Goal: Navigation & Orientation: Find specific page/section

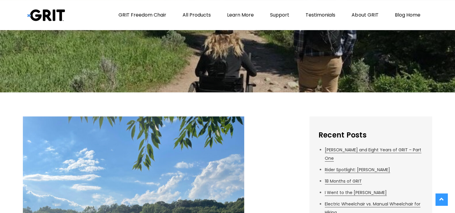
scroll to position [88, 0]
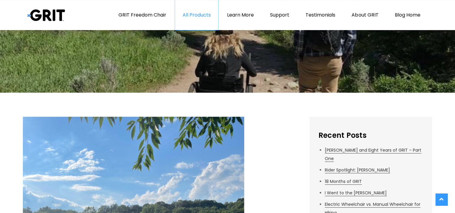
click at [196, 17] on link "All Products" at bounding box center [196, 15] width 43 height 30
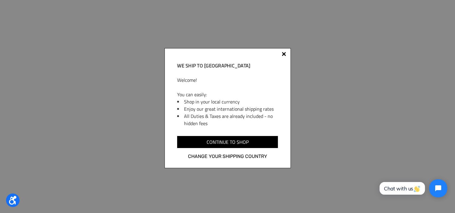
click at [284, 59] on div "We ship to [GEOGRAPHIC_DATA] Welcome! You can easily: Shop in your local curren…" at bounding box center [227, 108] width 126 height 120
click at [284, 55] on div at bounding box center [283, 55] width 5 height 5
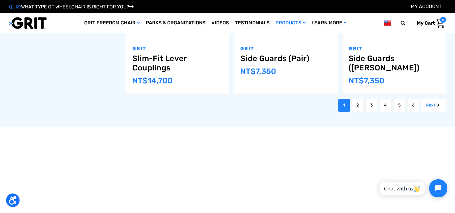
scroll to position [733, 0]
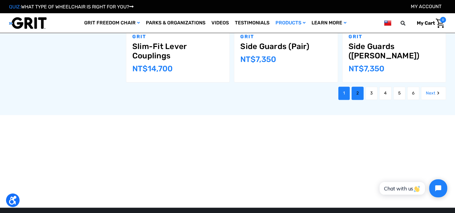
click at [355, 93] on link "2" at bounding box center [357, 93] width 12 height 13
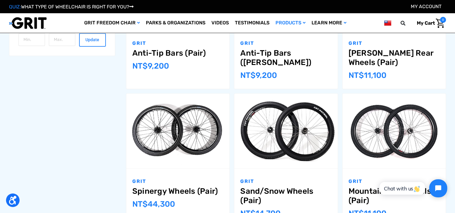
scroll to position [445, 0]
